Goal: Task Accomplishment & Management: Complete application form

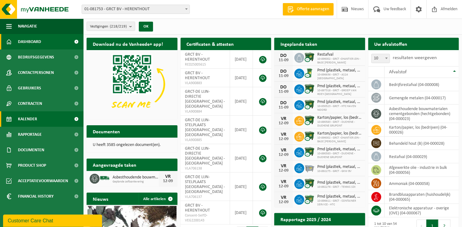
drag, startPoint x: 51, startPoint y: 119, endPoint x: 65, endPoint y: 119, distance: 14.2
click at [51, 119] on link "Kalender" at bounding box center [41, 118] width 83 height 15
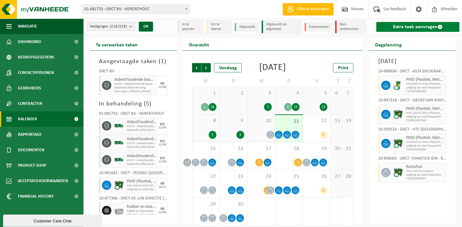
click at [421, 27] on link "Extra taak aanvragen" at bounding box center [417, 27] width 83 height 10
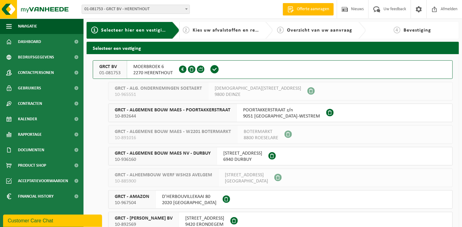
click at [169, 69] on span "MOERBROEK 6" at bounding box center [153, 67] width 40 height 6
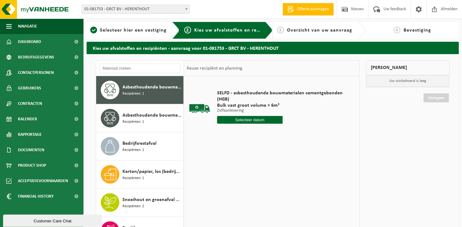
click at [254, 122] on input "text" at bounding box center [250, 120] width 66 height 8
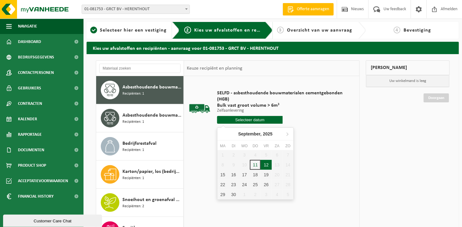
click at [263, 165] on div "12" at bounding box center [266, 165] width 11 height 10
type input "Van 2025-09-12"
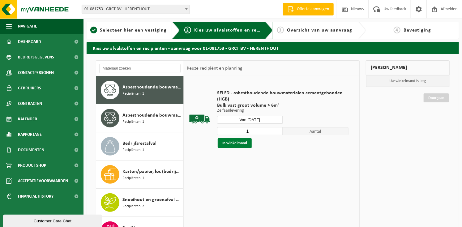
click at [241, 141] on button "In winkelmand" at bounding box center [235, 143] width 34 height 10
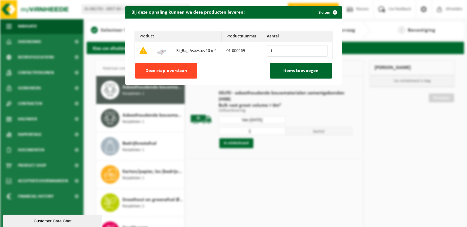
click at [160, 71] on span "Deze stap overslaan" at bounding box center [166, 70] width 42 height 5
type input "0"
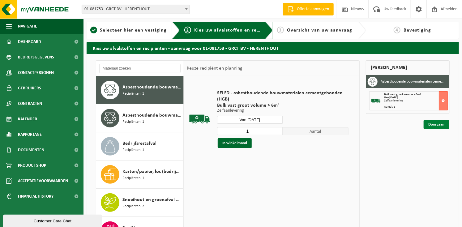
click at [433, 122] on link "Doorgaan" at bounding box center [436, 124] width 25 height 9
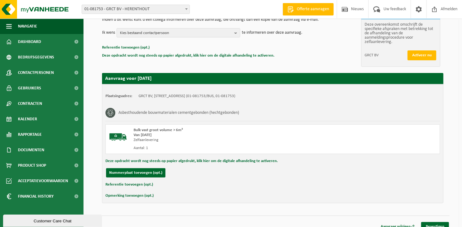
scroll to position [76, 0]
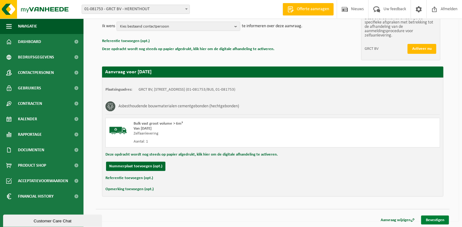
click at [435, 216] on link "Bevestigen" at bounding box center [435, 220] width 28 height 9
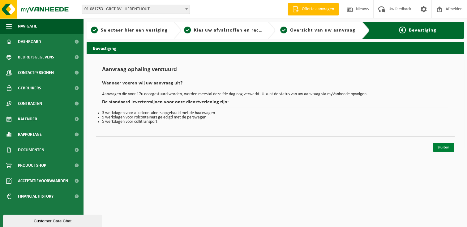
click at [444, 148] on link "Sluiten" at bounding box center [443, 147] width 21 height 9
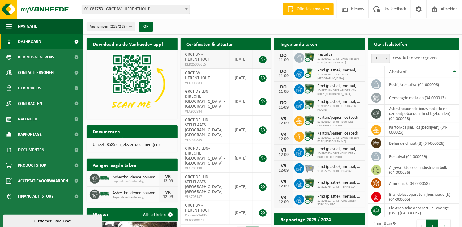
drag, startPoint x: 62, startPoint y: 118, endPoint x: 251, endPoint y: 63, distance: 196.4
click at [62, 118] on link "Kalender" at bounding box center [41, 118] width 83 height 15
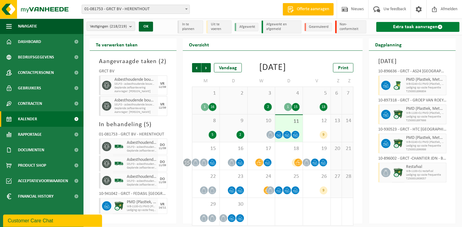
click at [424, 25] on link "Extra taak aanvragen" at bounding box center [417, 27] width 83 height 10
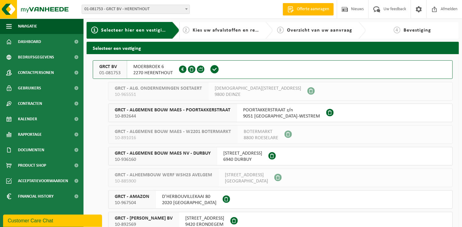
click at [165, 75] on span "2270 HERENTHOUT" at bounding box center [153, 73] width 40 height 6
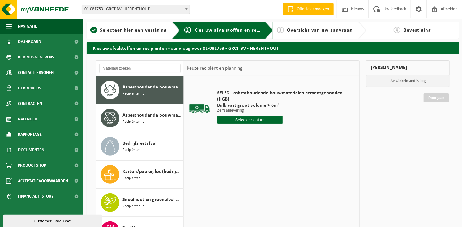
click at [251, 120] on input "text" at bounding box center [250, 120] width 66 height 8
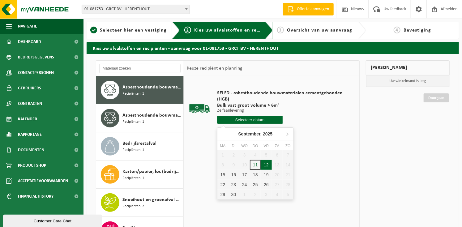
click at [266, 164] on div "12" at bounding box center [266, 165] width 11 height 10
type input "Van [DATE]"
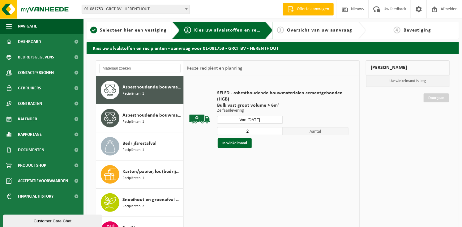
click at [280, 130] on input "2" at bounding box center [250, 131] width 66 height 8
click at [280, 130] on input "3" at bounding box center [250, 131] width 66 height 8
click at [280, 130] on input "4" at bounding box center [250, 131] width 66 height 8
click at [280, 130] on input "5" at bounding box center [250, 131] width 66 height 8
click at [280, 130] on input "6" at bounding box center [250, 131] width 66 height 8
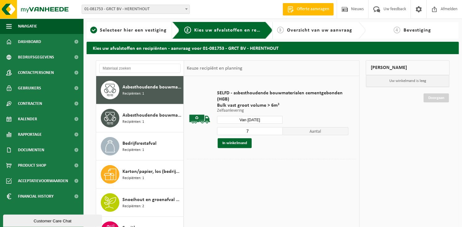
click at [280, 130] on input "7" at bounding box center [250, 131] width 66 height 8
click at [280, 130] on input "8" at bounding box center [250, 131] width 66 height 8
type input "9"
click at [280, 130] on input "9" at bounding box center [250, 131] width 66 height 8
click at [234, 143] on button "In winkelmand" at bounding box center [235, 143] width 34 height 10
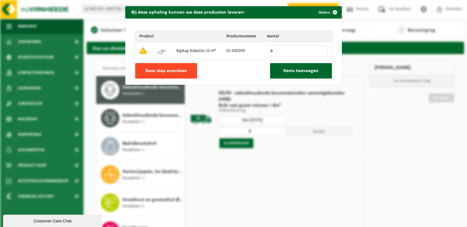
click at [156, 69] on span "Deze stap overslaan" at bounding box center [166, 70] width 42 height 5
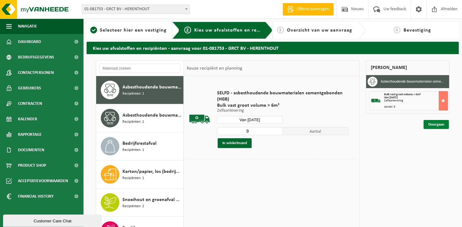
click at [432, 123] on link "Doorgaan" at bounding box center [436, 124] width 25 height 9
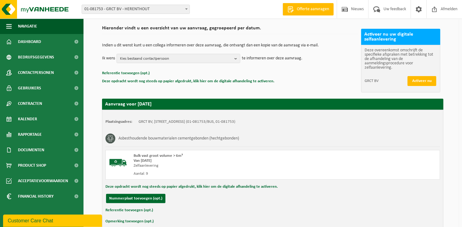
scroll to position [76, 0]
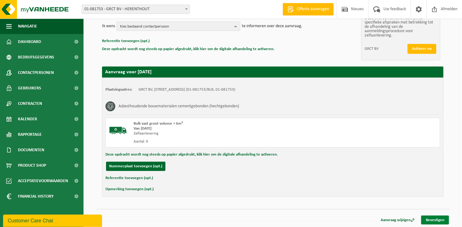
click at [435, 219] on link "Bevestigen" at bounding box center [435, 220] width 28 height 9
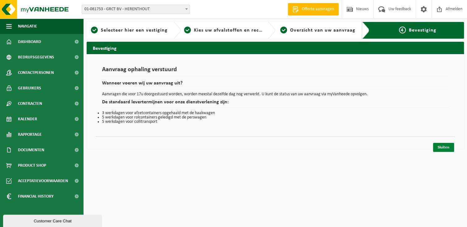
click at [444, 143] on link "Sluiten" at bounding box center [443, 147] width 21 height 9
